Goal: Task Accomplishment & Management: Use online tool/utility

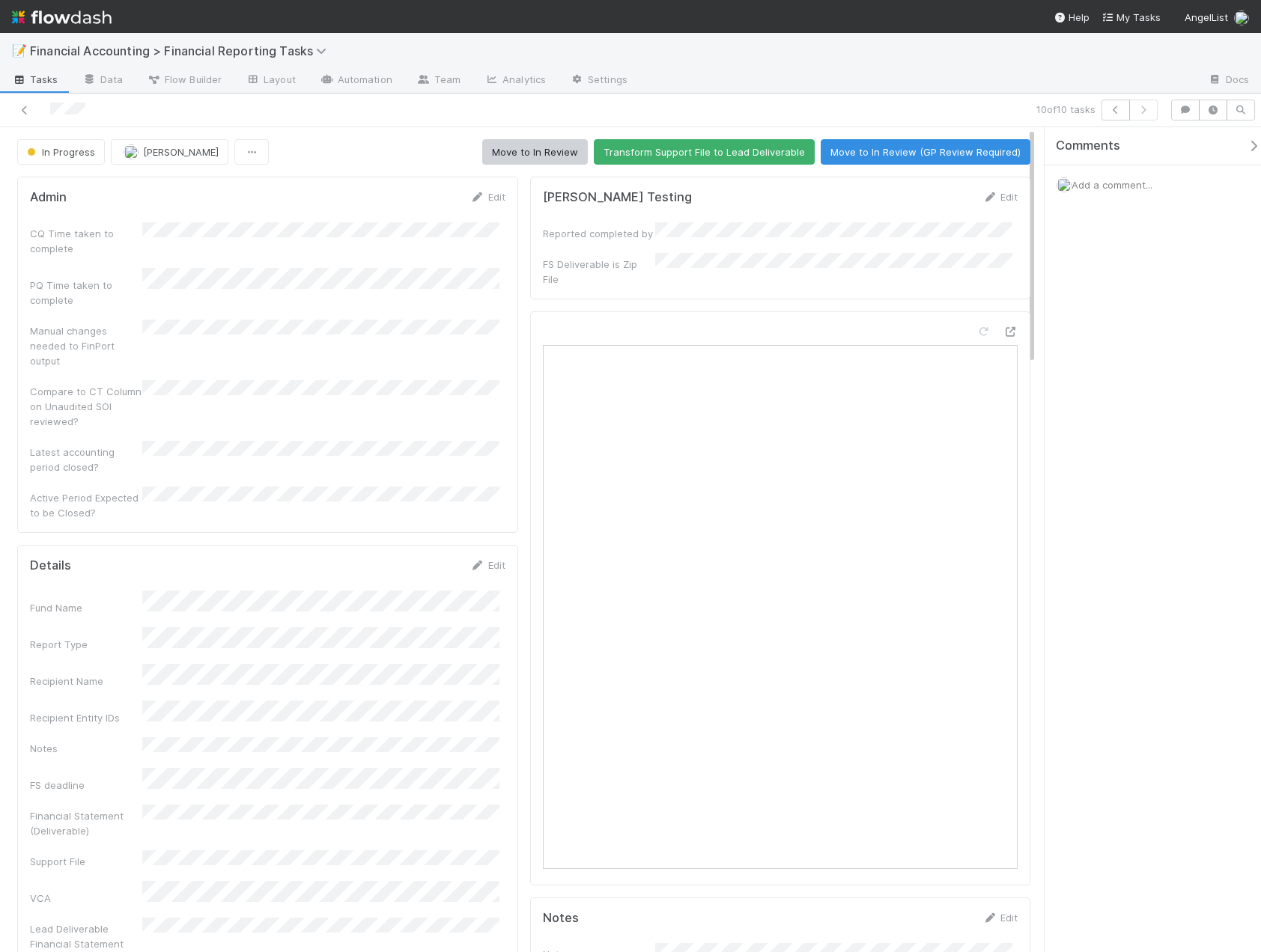
click at [22, 110] on icon at bounding box center [24, 110] width 15 height 10
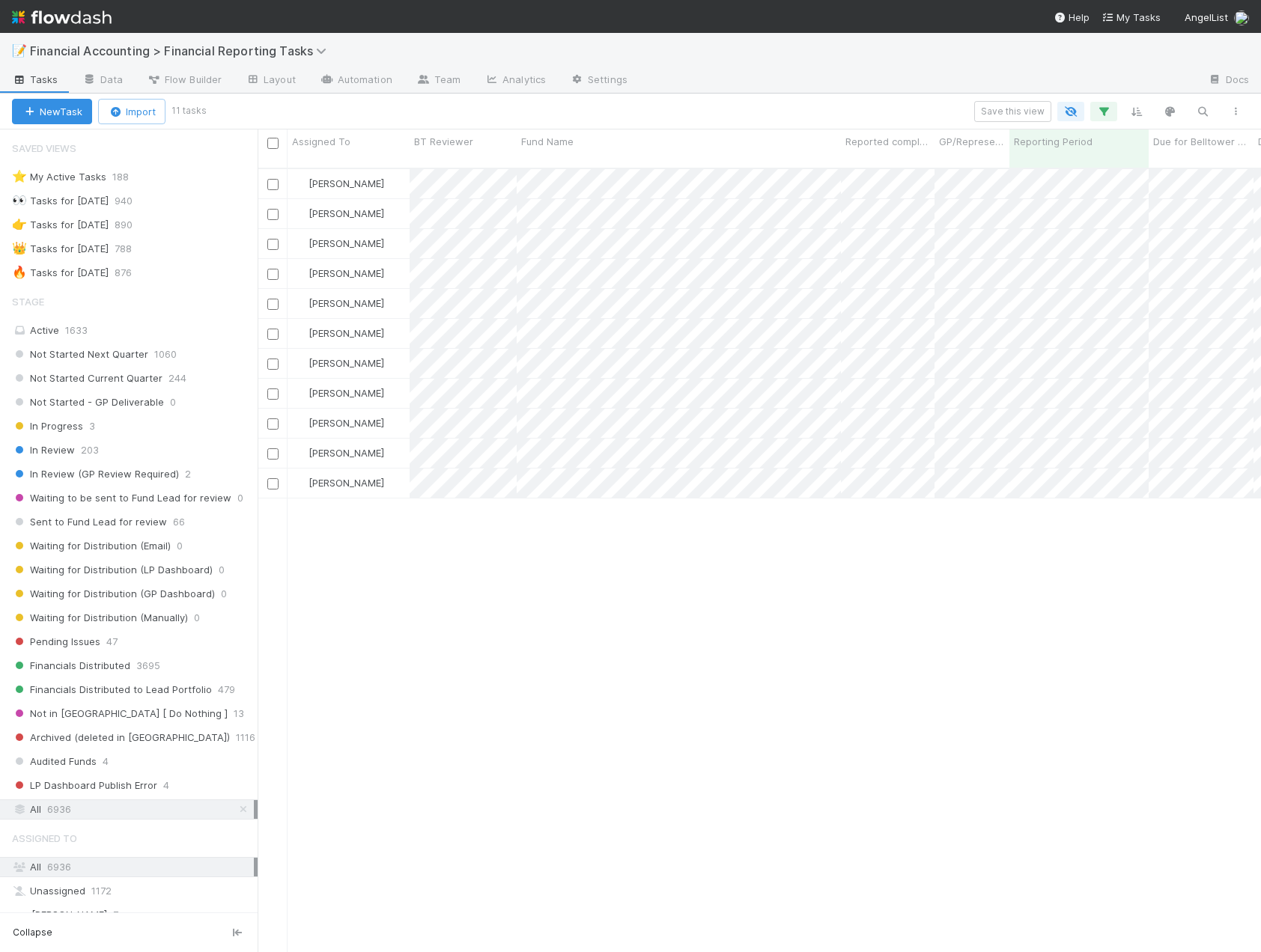
scroll to position [785, 992]
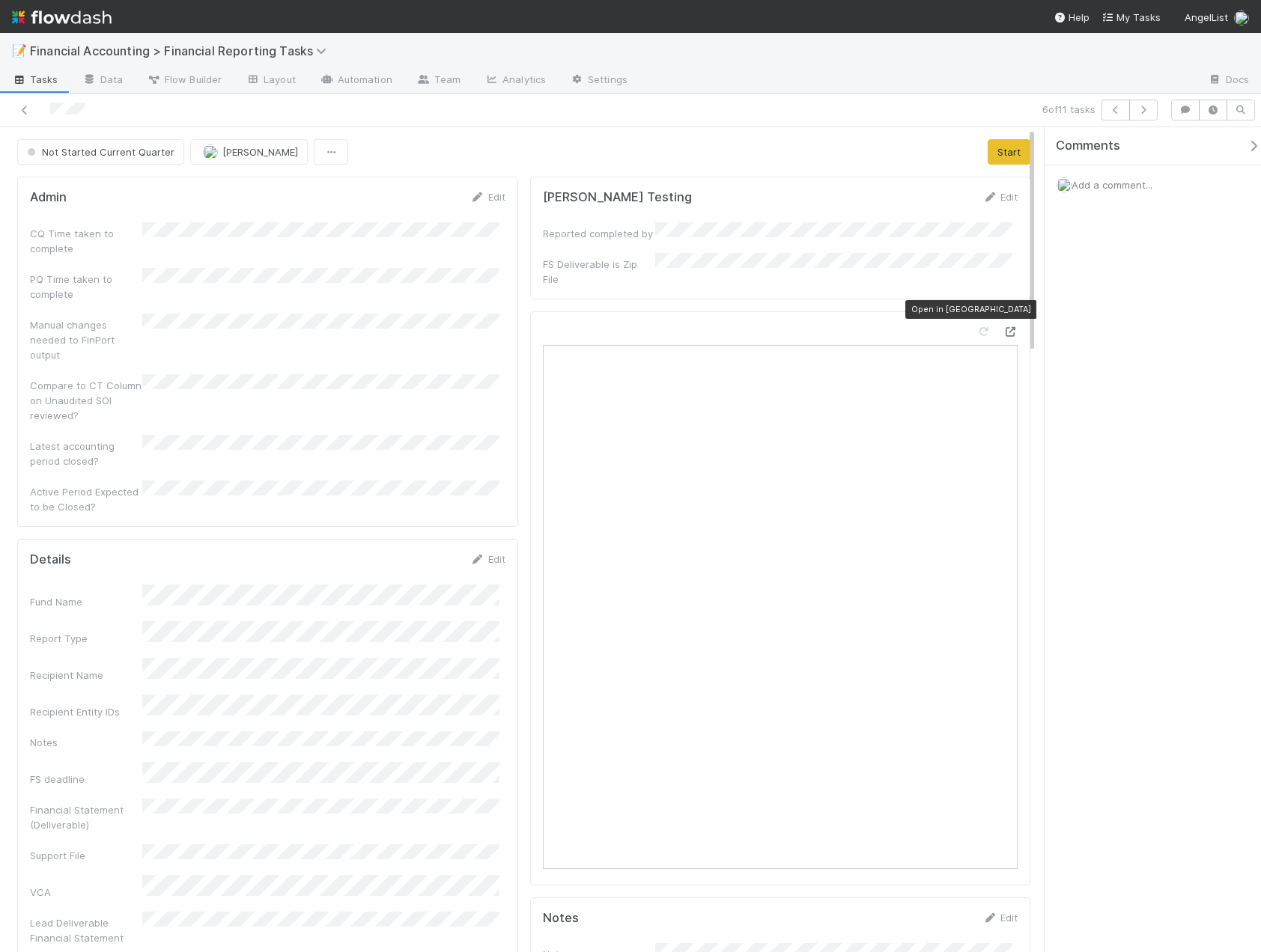
click at [1003, 327] on icon at bounding box center [1010, 332] width 15 height 10
click at [30, 110] on icon at bounding box center [24, 110] width 15 height 10
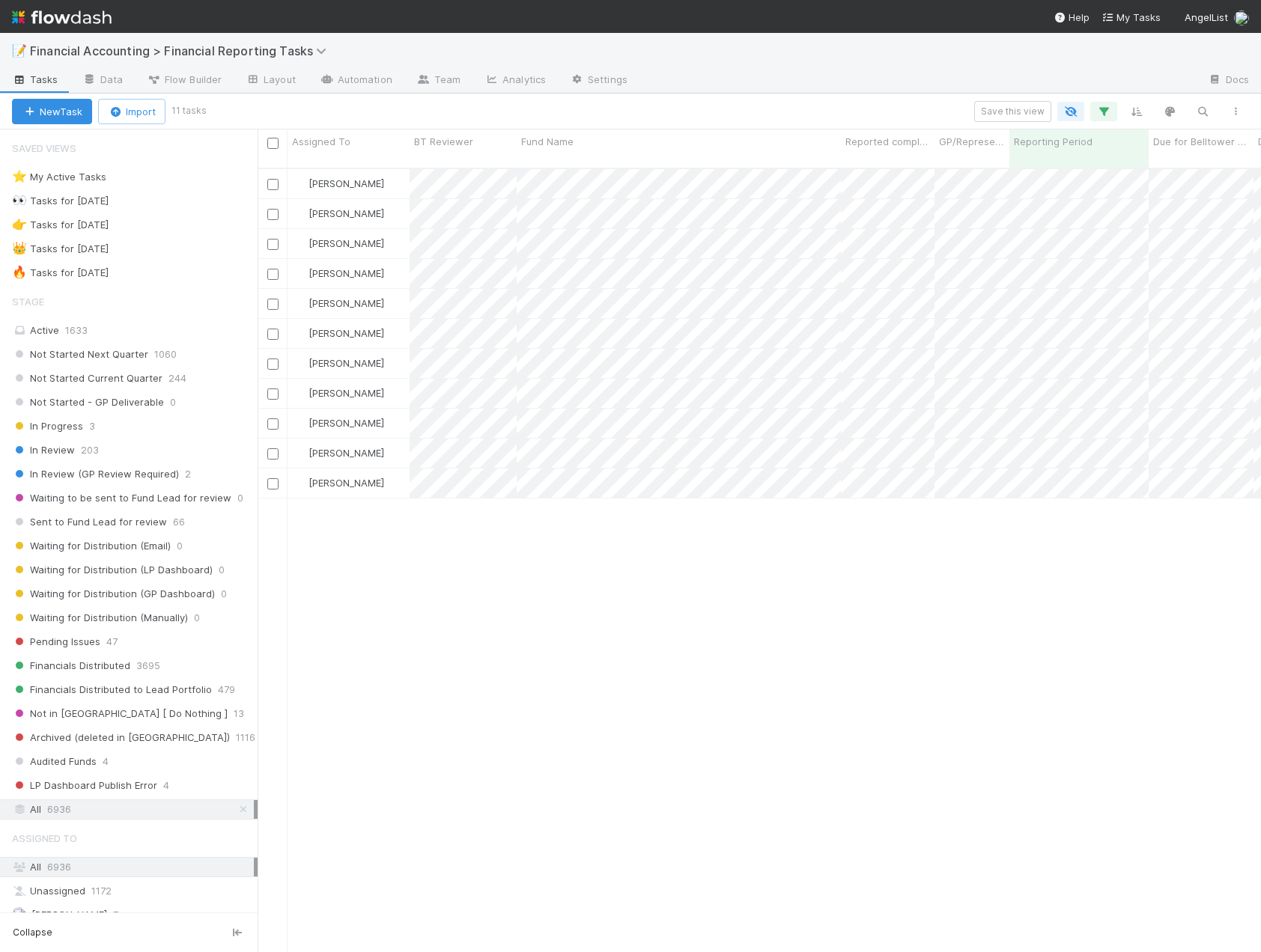
scroll to position [785, 992]
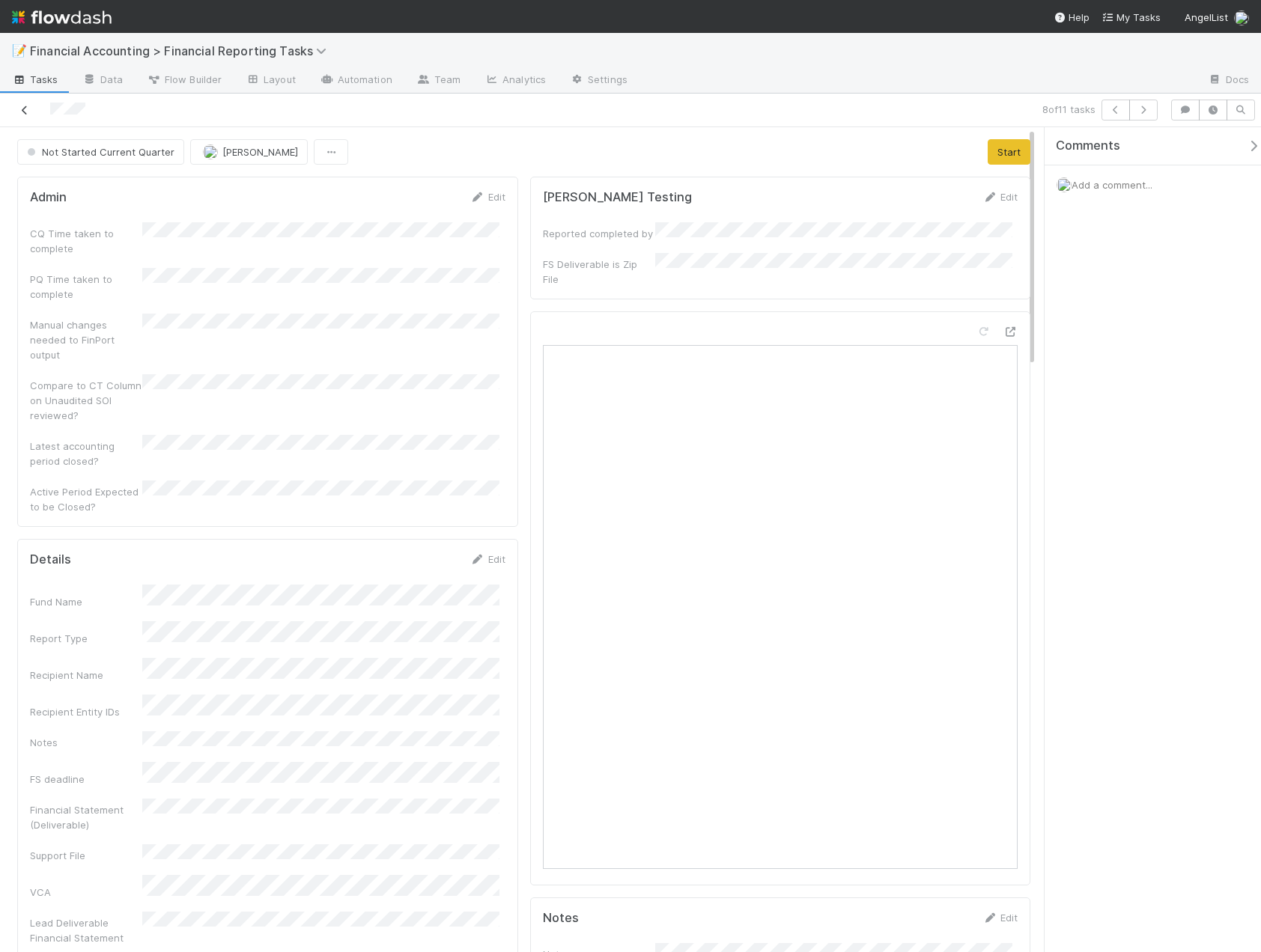
click at [19, 116] on link at bounding box center [24, 110] width 15 height 15
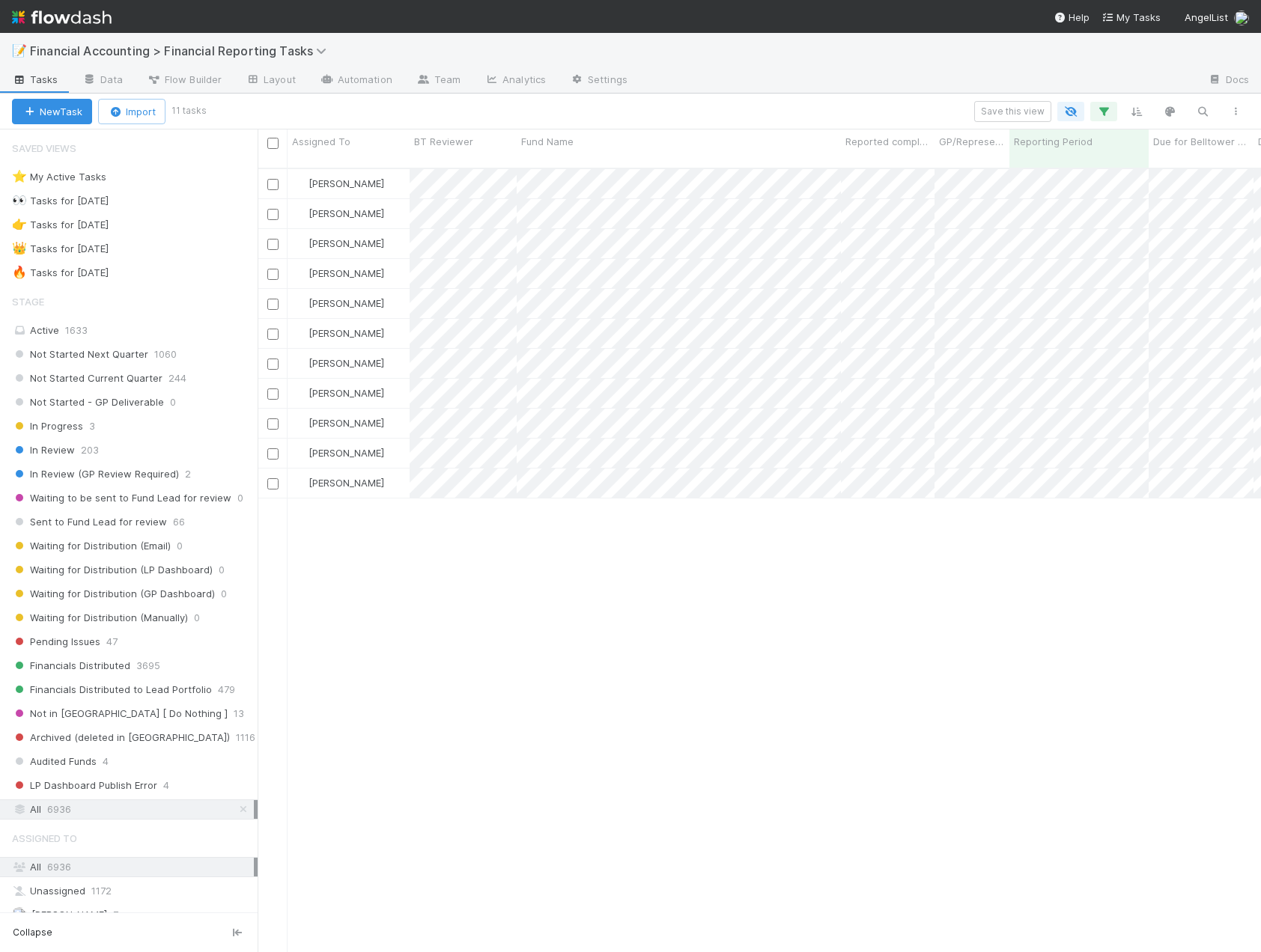
scroll to position [785, 992]
click at [1107, 114] on div at bounding box center [630, 476] width 1261 height 952
click at [1107, 110] on icon "button" at bounding box center [1103, 111] width 15 height 14
click at [1082, 276] on link at bounding box center [1083, 271] width 15 height 14
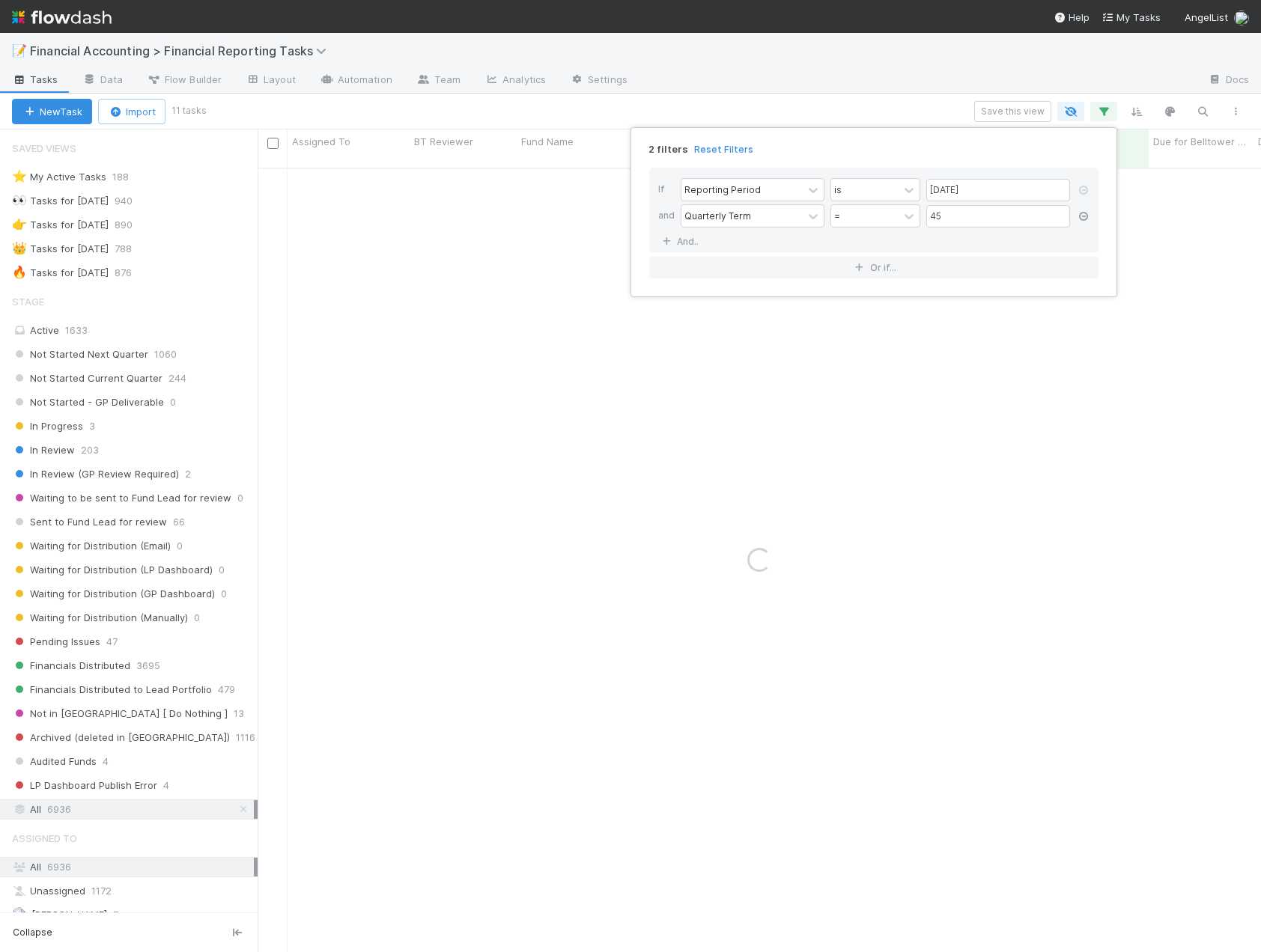
click at [1082, 217] on icon at bounding box center [1083, 216] width 15 height 9
click at [1080, 188] on icon at bounding box center [1083, 190] width 15 height 9
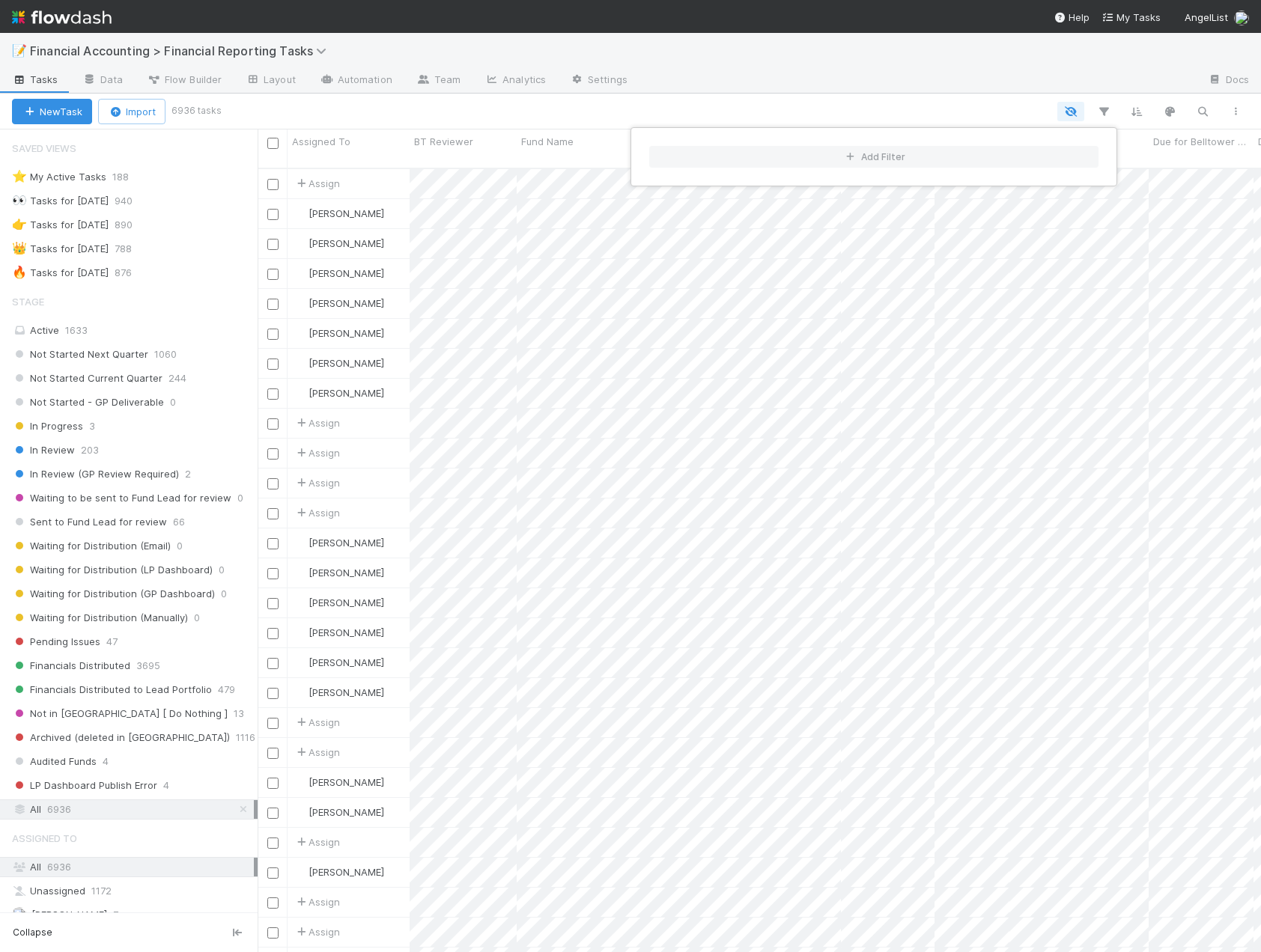
click at [1190, 110] on div "Add Filter" at bounding box center [630, 476] width 1261 height 952
click at [1198, 112] on div "Add Filter" at bounding box center [630, 476] width 1261 height 952
click at [1200, 112] on icon "button" at bounding box center [1203, 111] width 15 height 14
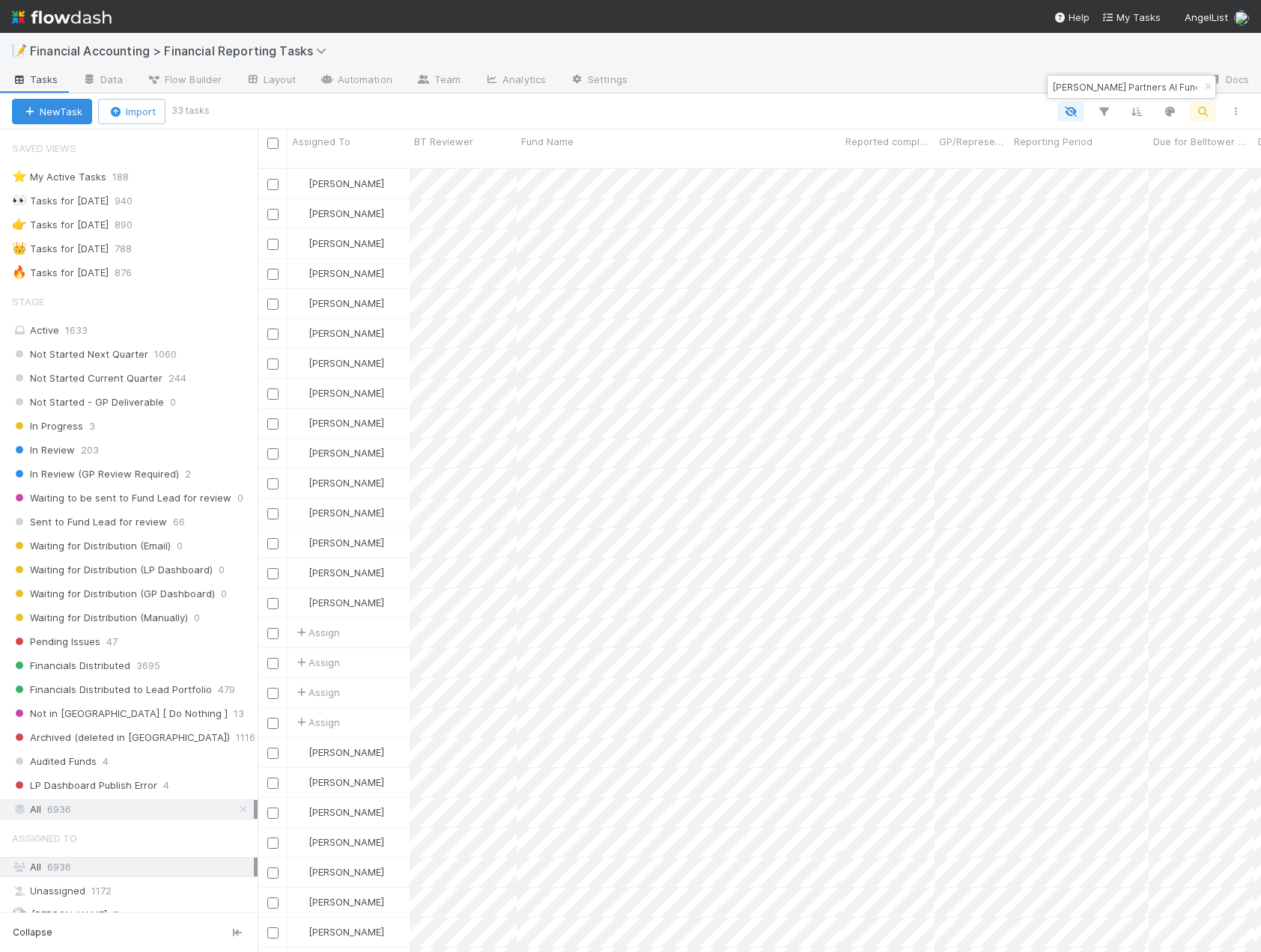
type input "[PERSON_NAME] Partners AI Fund II, LP"
click at [665, 101] on div "New Task Import 33 tasks" at bounding box center [630, 111] width 1261 height 36
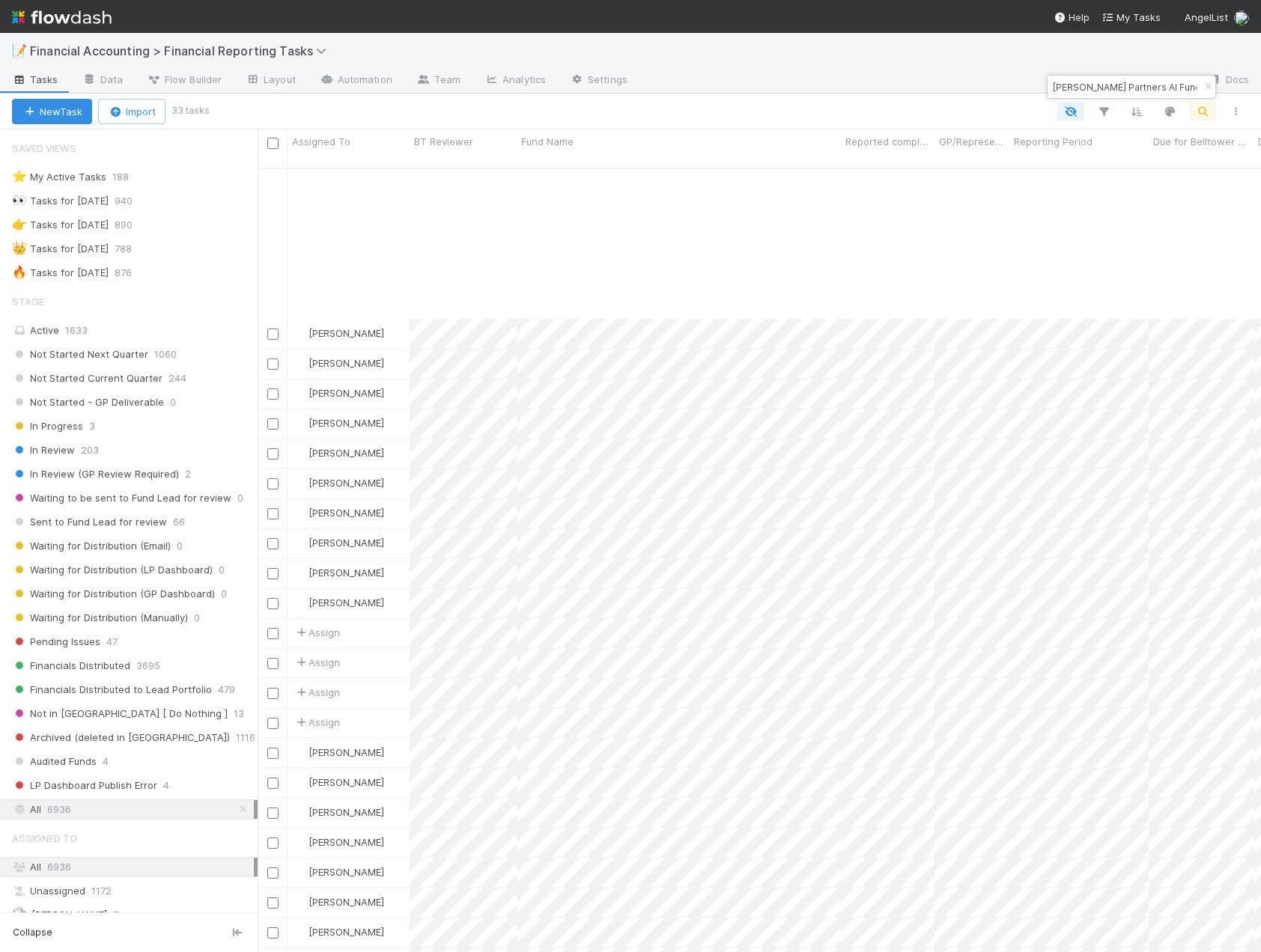
scroll to position [204, 0]
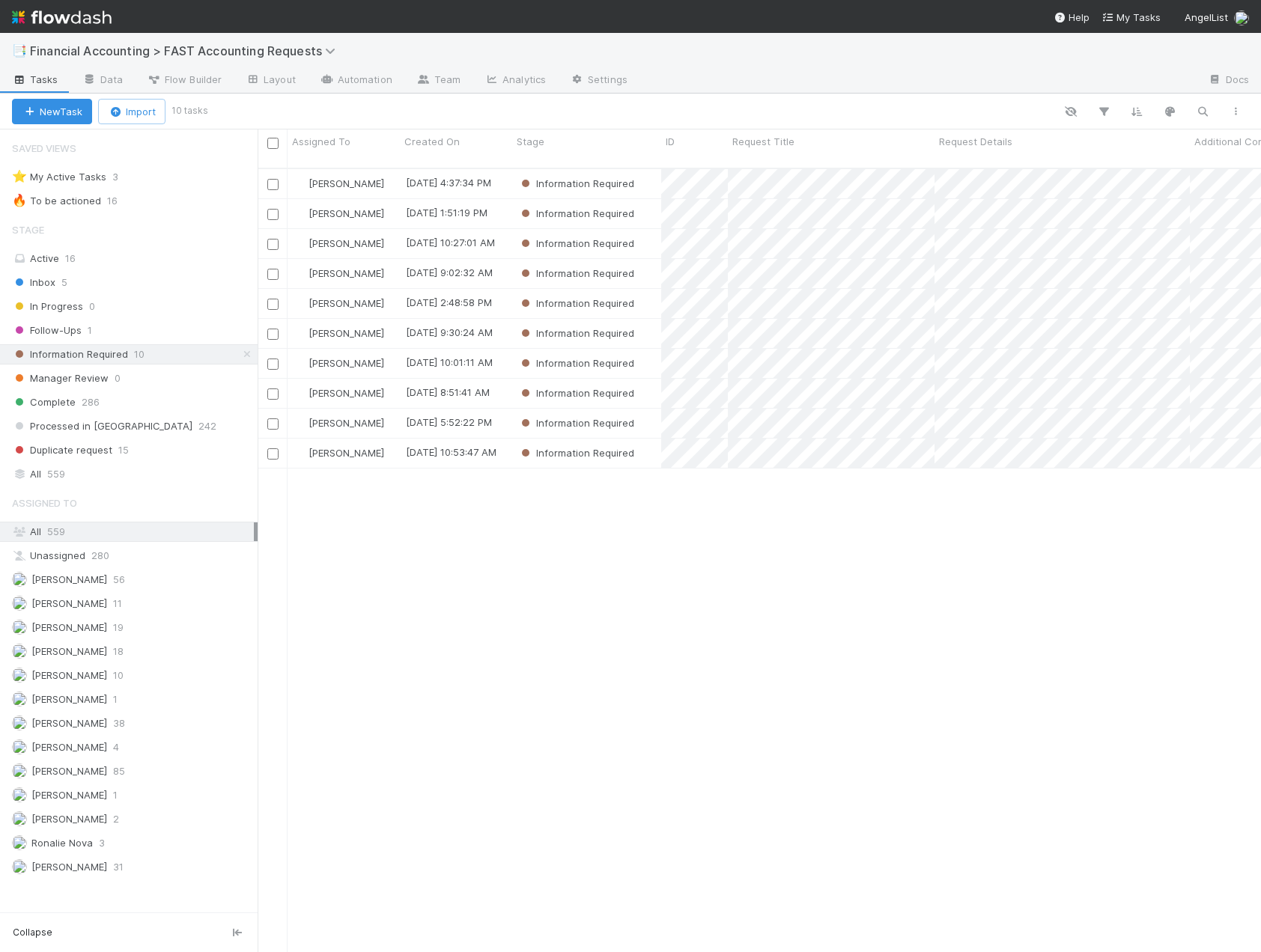
scroll to position [785, 992]
click at [86, 287] on div "Inbox 5" at bounding box center [135, 282] width 246 height 19
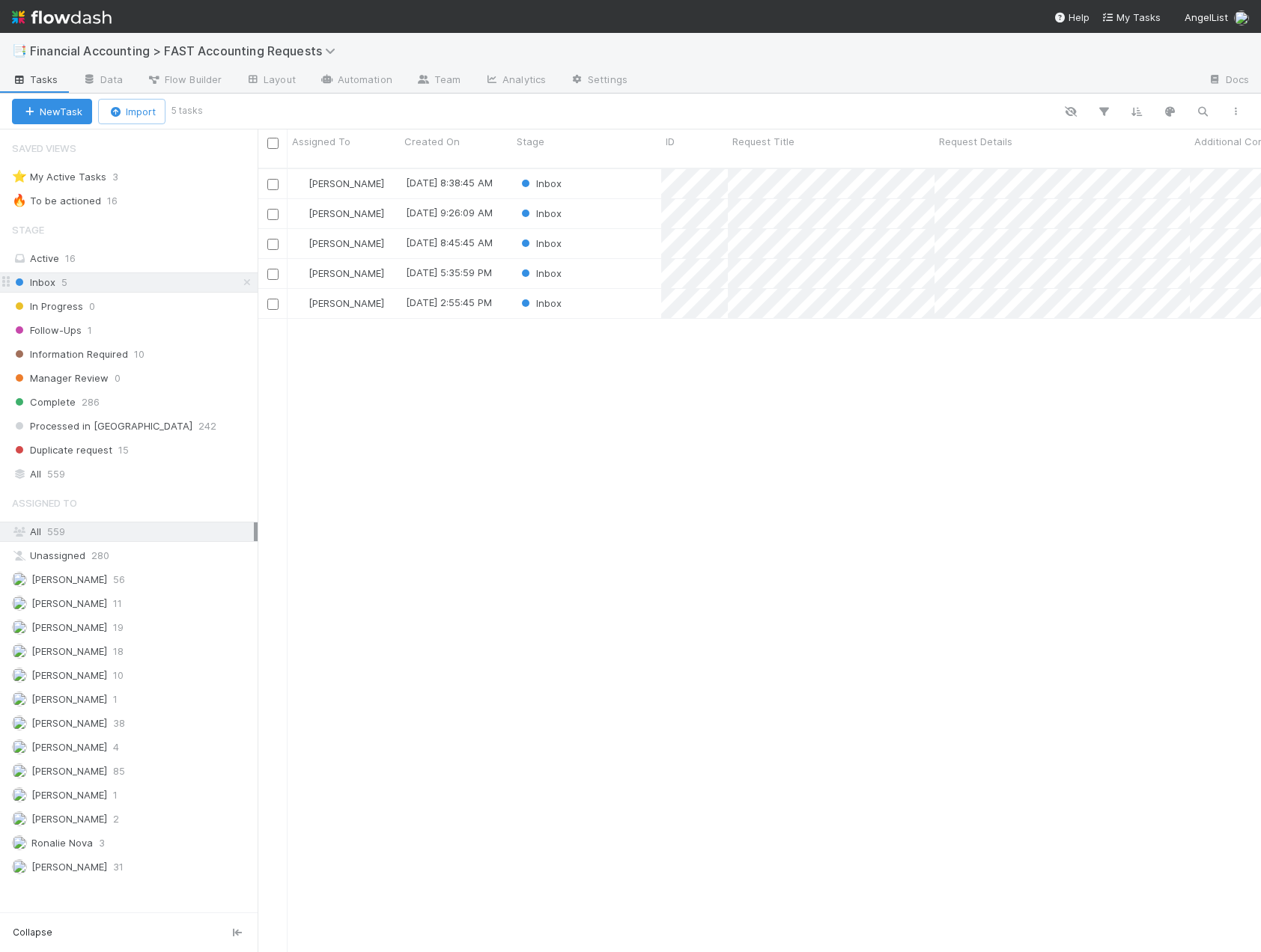
scroll to position [785, 992]
